Goal: Task Accomplishment & Management: Complete application form

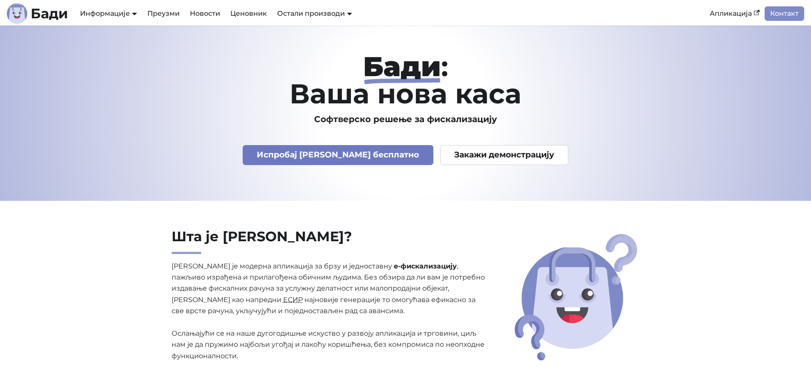
click at [326, 157] on link "Испробај [PERSON_NAME] бесплатно" at bounding box center [338, 155] width 191 height 20
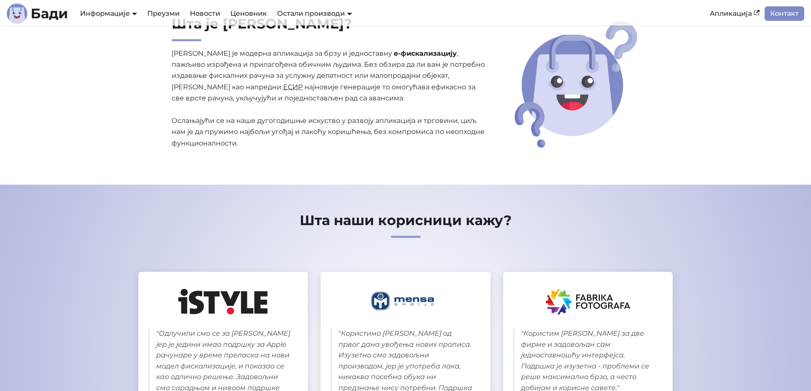
scroll to position [383, 0]
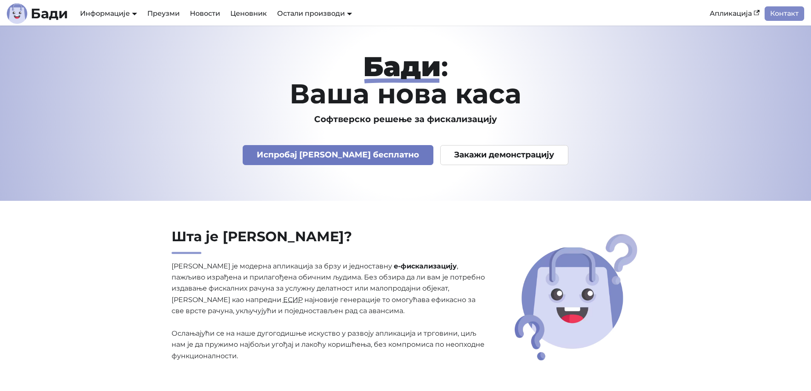
click at [299, 164] on link "Испробај Бади бесплатно" at bounding box center [338, 155] width 191 height 20
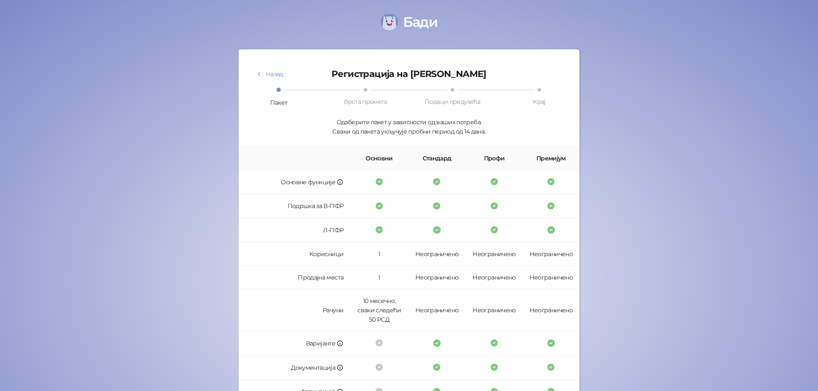
scroll to position [164, 0]
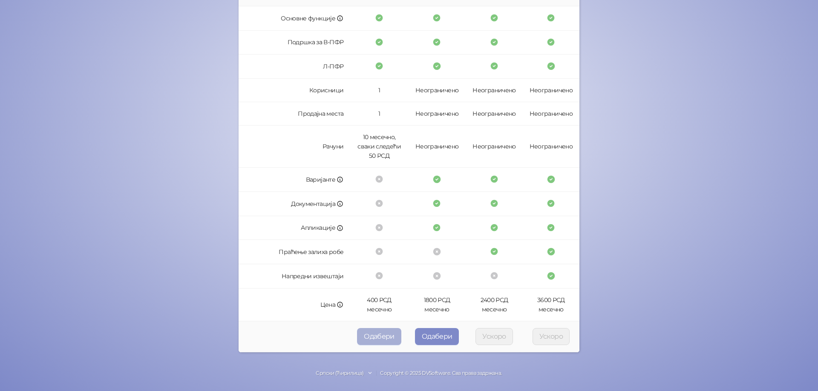
click at [374, 335] on button "Одабери" at bounding box center [379, 336] width 44 height 17
